Goal: Information Seeking & Learning: Compare options

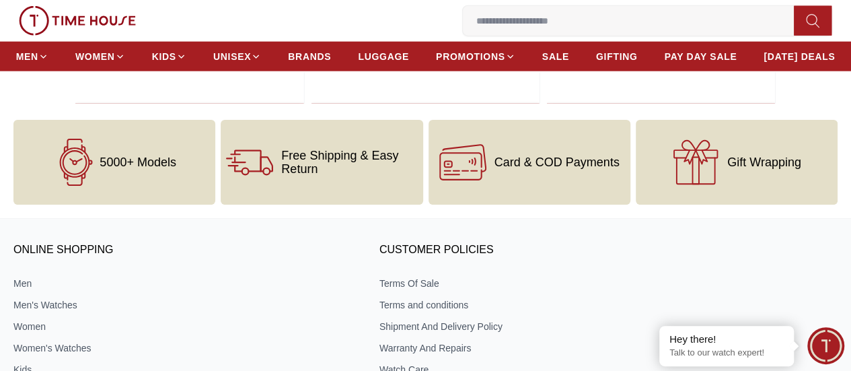
scroll to position [1816, 0]
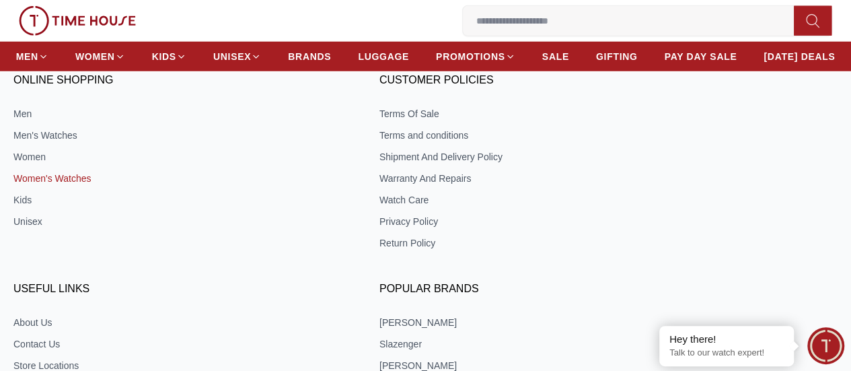
click at [112, 185] on link "Women's Watches" at bounding box center [181, 177] width 336 height 13
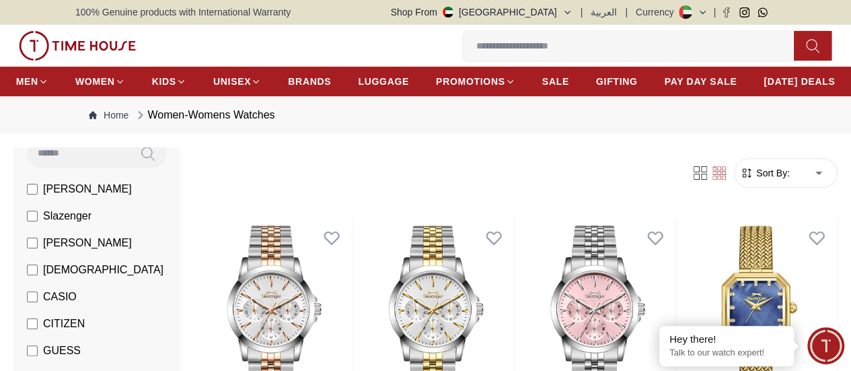
scroll to position [135, 0]
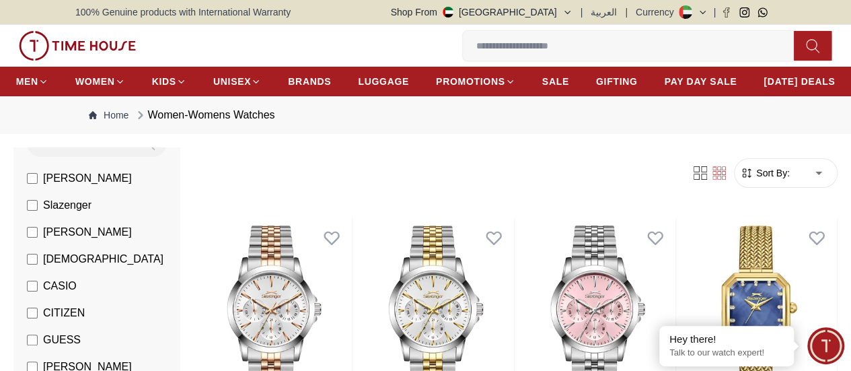
click at [32, 294] on label "CASIO" at bounding box center [52, 286] width 50 height 16
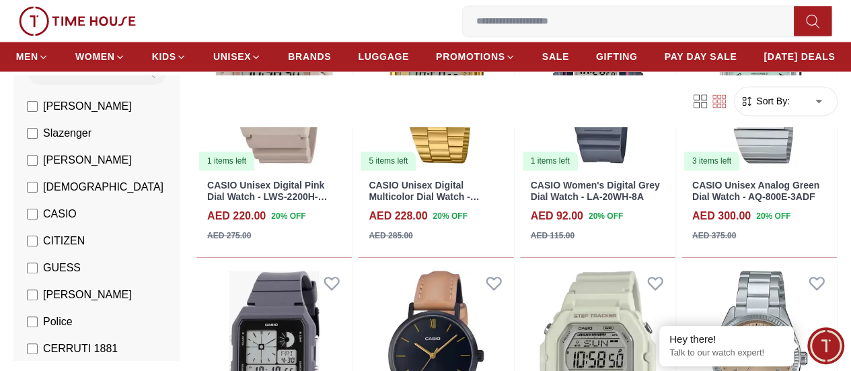
scroll to position [1211, 0]
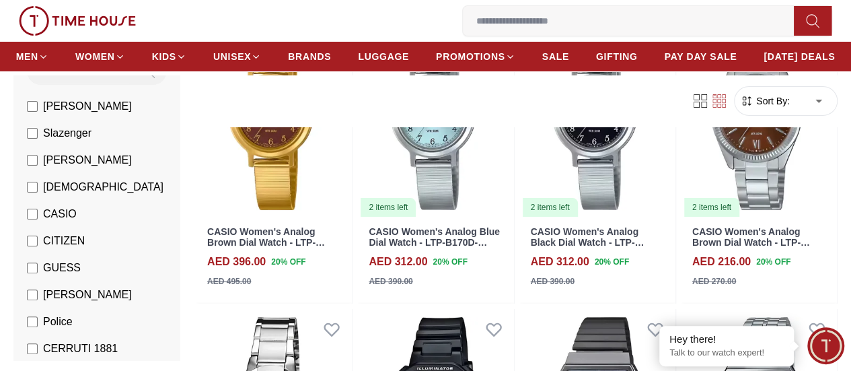
scroll to position [2623, 0]
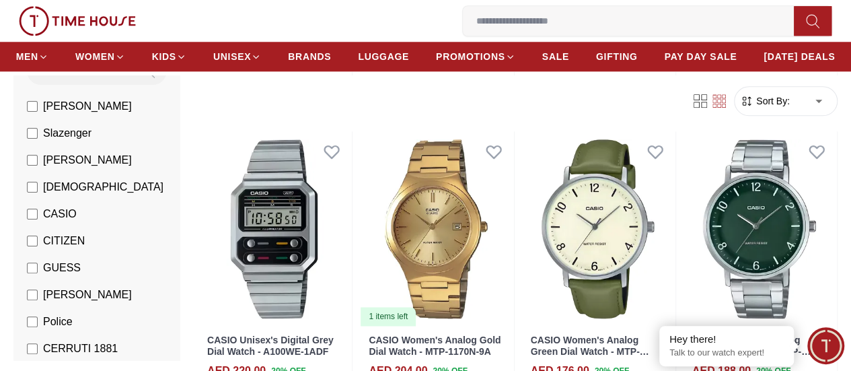
scroll to position [3228, 0]
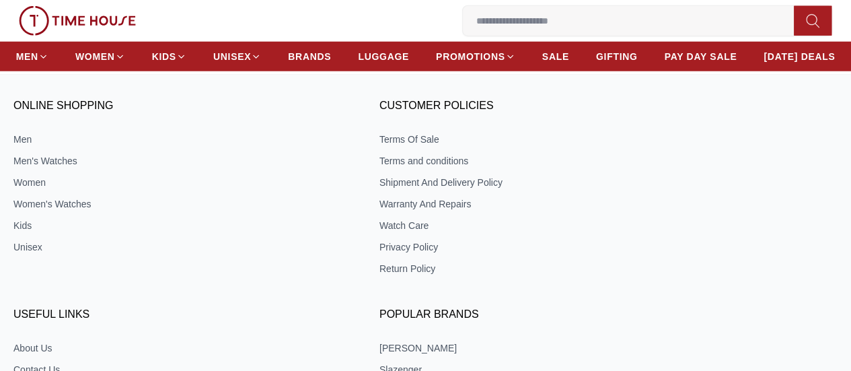
scroll to position [1790, 0]
click at [126, 211] on link "Women's Watches" at bounding box center [181, 204] width 336 height 13
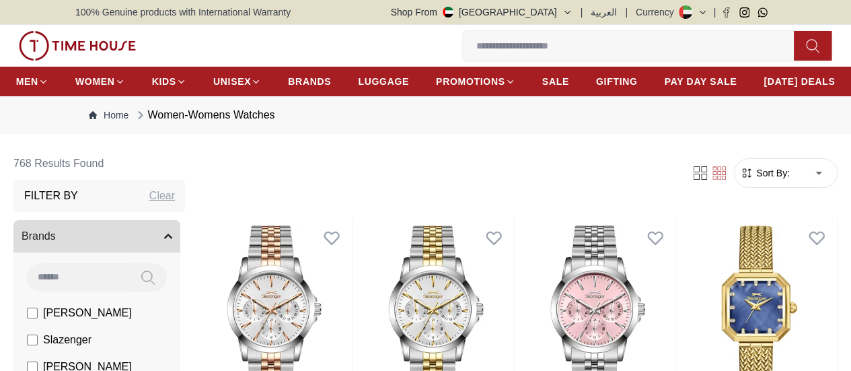
scroll to position [202, 0]
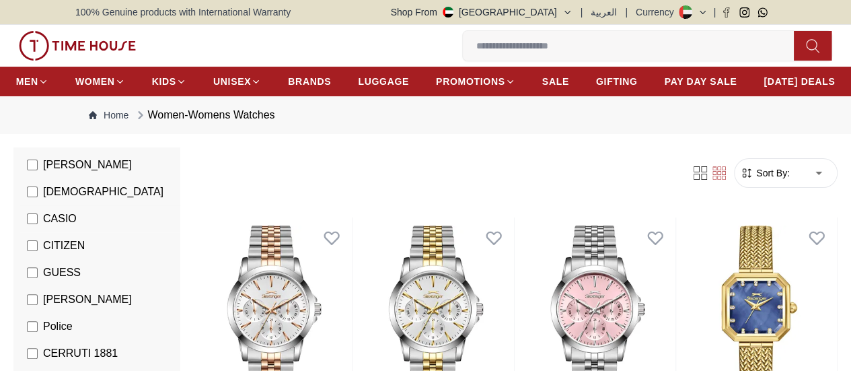
click at [55, 227] on span "CASIO" at bounding box center [60, 219] width 34 height 16
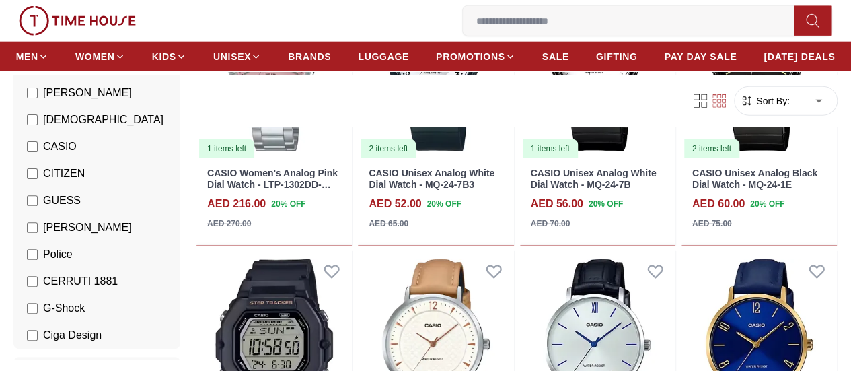
scroll to position [2860, 0]
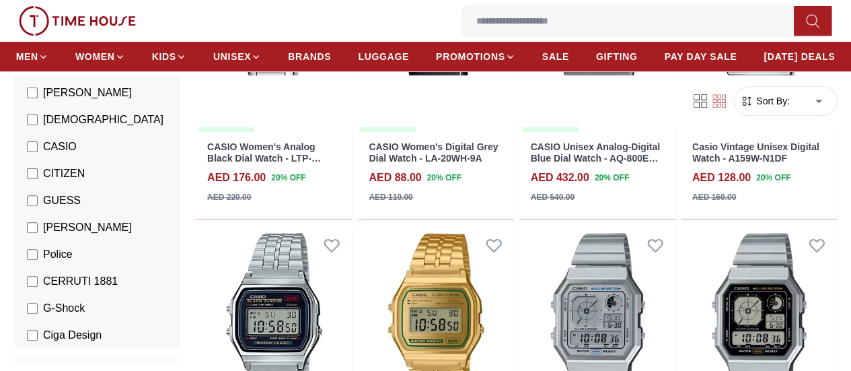
scroll to position [2737, 0]
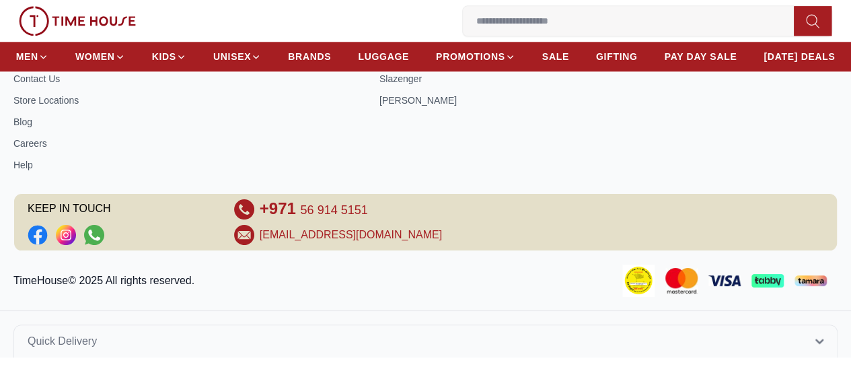
scroll to position [605, 0]
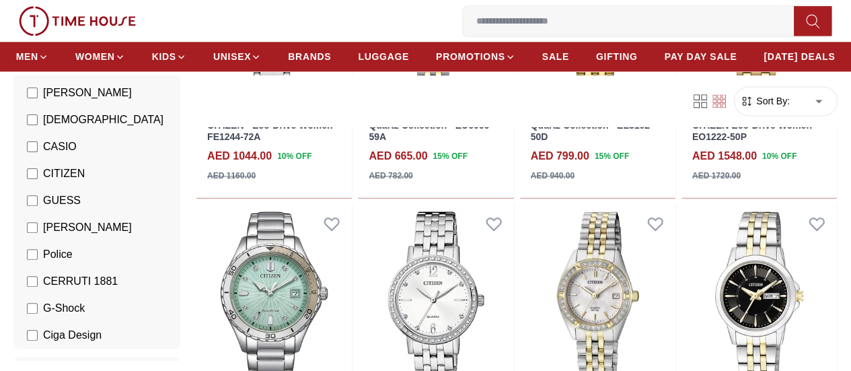
scroll to position [1143, 0]
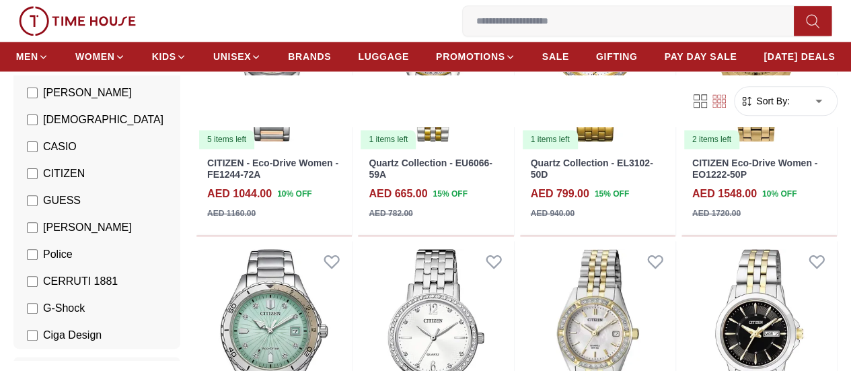
scroll to position [710, 0]
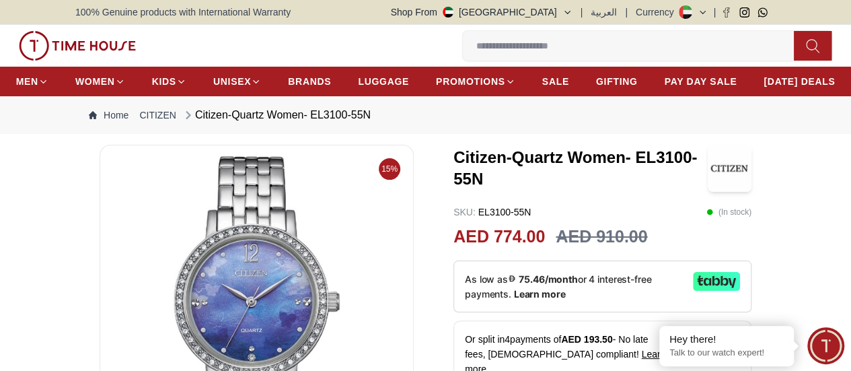
scroll to position [135, 0]
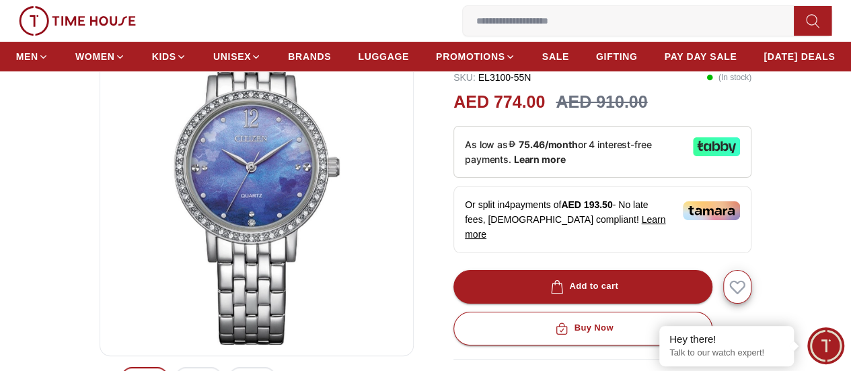
click at [252, 223] on img at bounding box center [256, 183] width 291 height 323
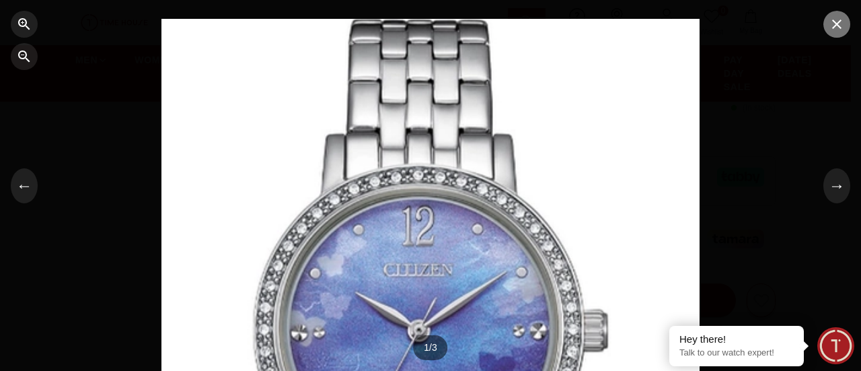
click at [841, 28] on icon "button" at bounding box center [837, 24] width 16 height 16
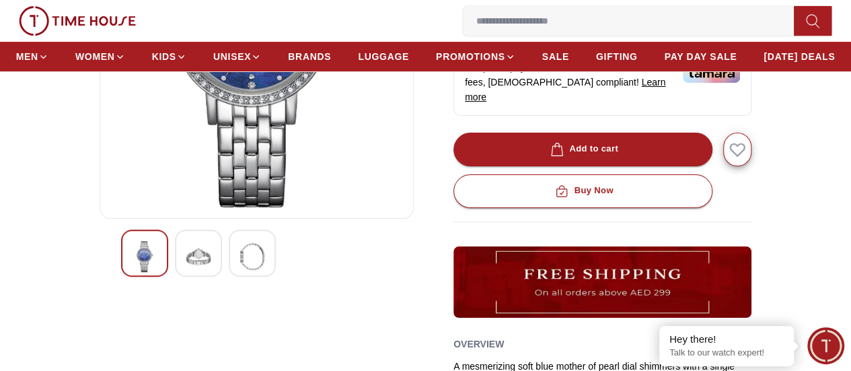
scroll to position [269, 0]
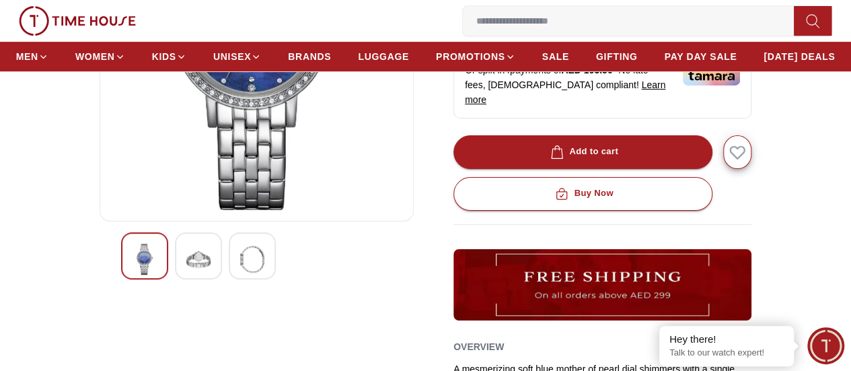
click at [186, 274] on img at bounding box center [198, 258] width 24 height 31
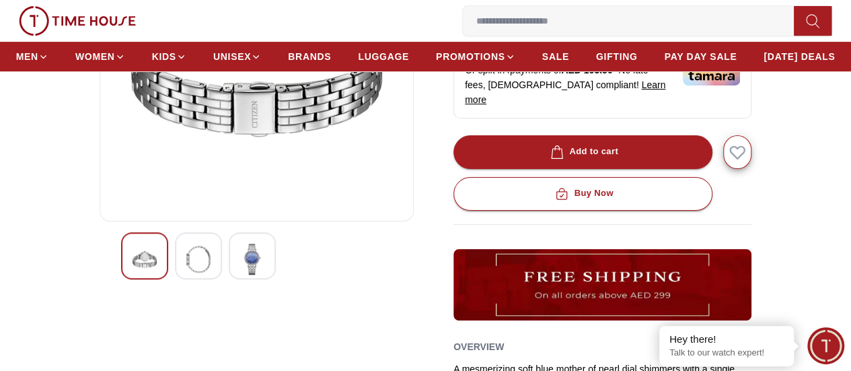
scroll to position [202, 0]
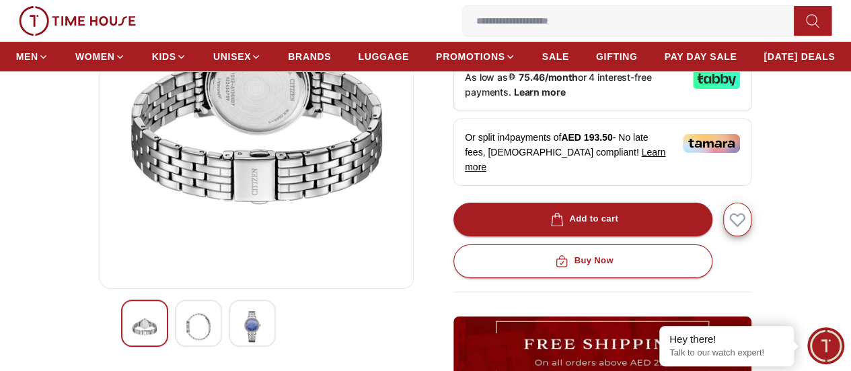
click at [240, 342] on img at bounding box center [252, 326] width 24 height 31
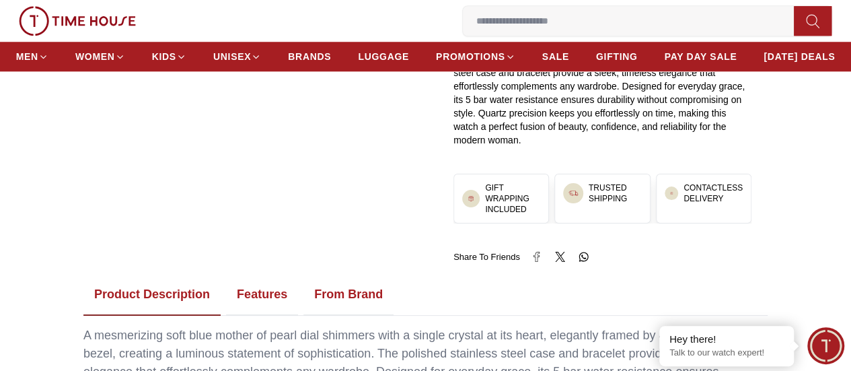
scroll to position [740, 0]
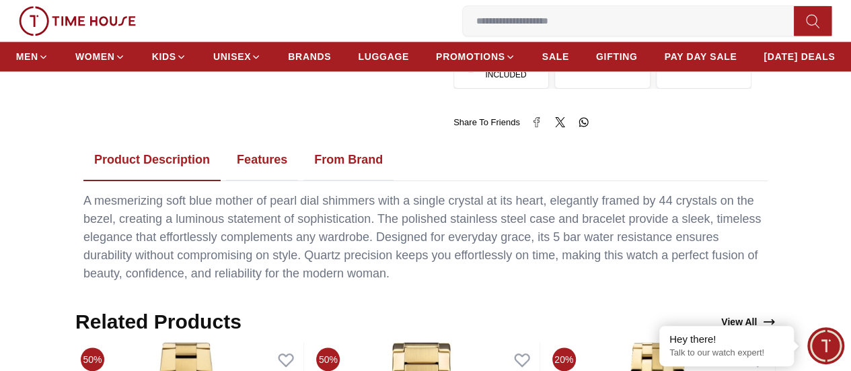
click at [273, 159] on button "Features" at bounding box center [262, 160] width 72 height 42
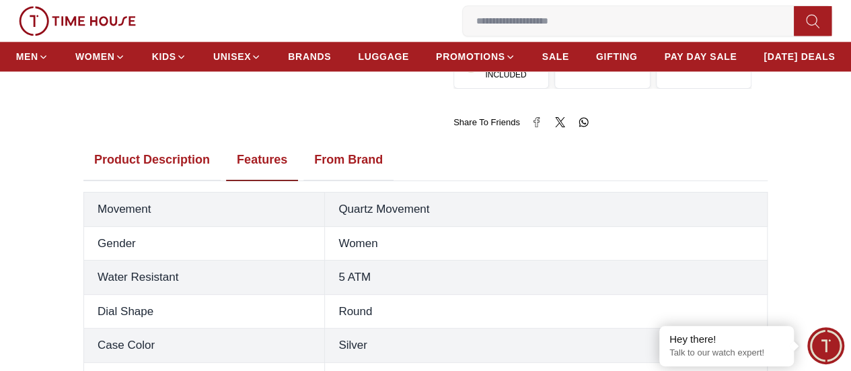
click at [341, 159] on button "From Brand" at bounding box center [348, 160] width 90 height 42
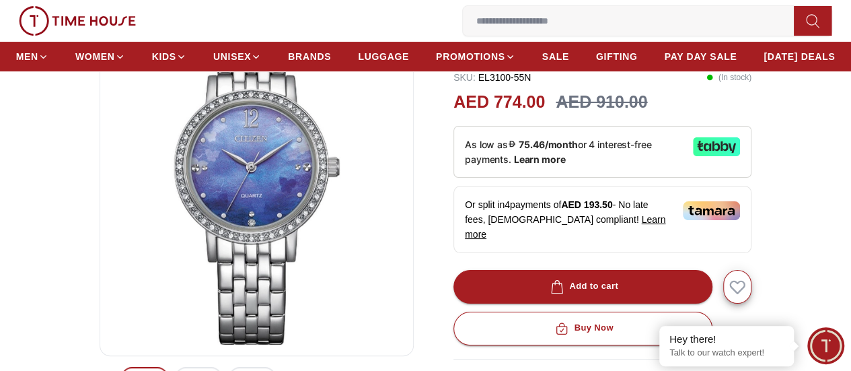
scroll to position [0, 0]
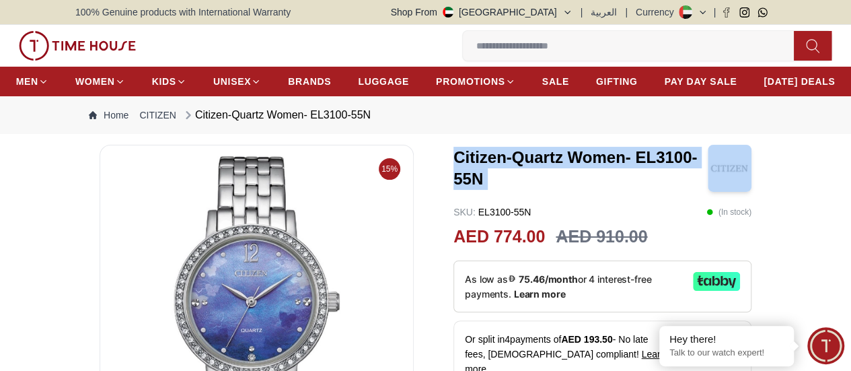
drag, startPoint x: 451, startPoint y: 195, endPoint x: 738, endPoint y: 204, distance: 287.3
copy h3 "Citizen-Quartz Women- EL3100-55N"
